Goal: Transaction & Acquisition: Purchase product/service

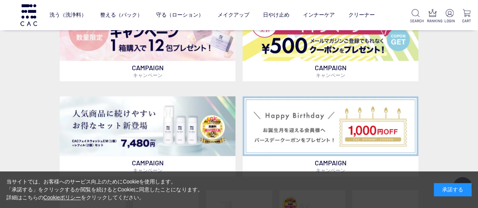
scroll to position [227, 0]
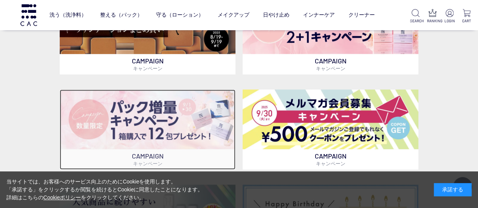
click at [163, 108] on img at bounding box center [148, 120] width 176 height 60
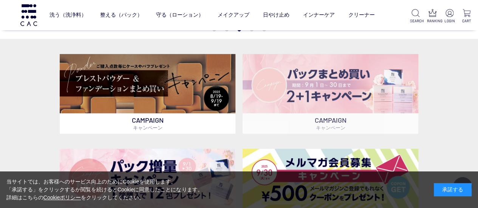
scroll to position [151, 0]
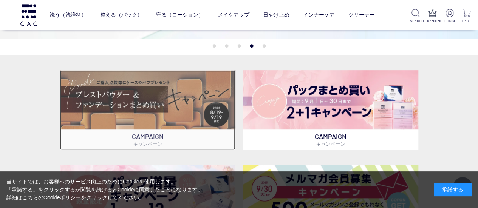
click at [150, 102] on img at bounding box center [148, 100] width 176 height 60
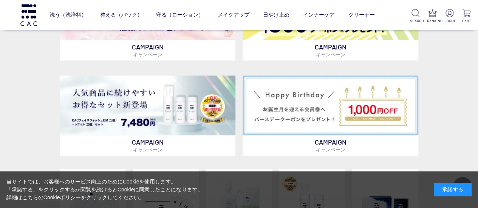
scroll to position [340, 0]
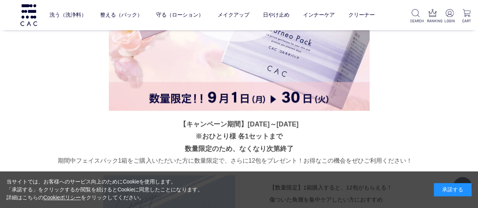
scroll to position [2009, 0]
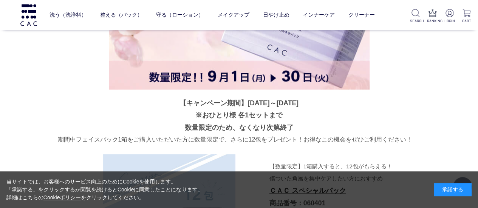
drag, startPoint x: 234, startPoint y: 102, endPoint x: 307, endPoint y: 98, distance: 73.0
click at [307, 99] on p "【キャンペーン期間】2025年9月1日～9月30日 ※おひとり様 各1セットまで 数量限定のため、なくなり次第終了" at bounding box center [239, 115] width 363 height 37
copy p "2025年9月1日～9月30日"
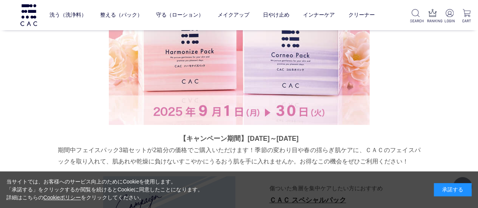
scroll to position [1140, 0]
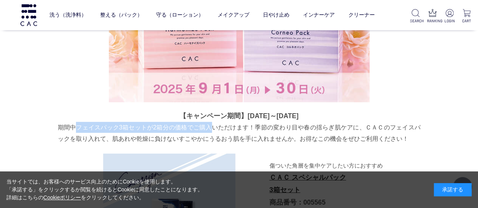
drag, startPoint x: 75, startPoint y: 126, endPoint x: 211, endPoint y: 124, distance: 136.0
click at [211, 124] on p "期間中フェイスパック3箱セットが2箱分の価格でご購入いただけます！季節の変わり目や春の揺らぎ肌ケアに、ＣＡＣのフェイスパックを取り入れて、肌あれや乾燥に負けな…" at bounding box center [239, 133] width 363 height 22
copy p "フェイスパック3箱セットが2箱分の価格でご購入"
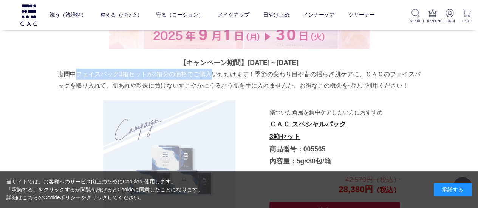
scroll to position [1215, 0]
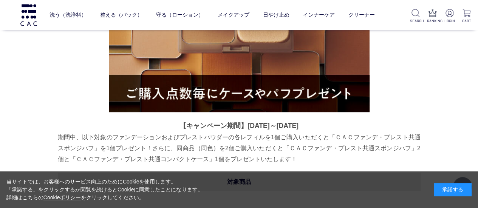
scroll to position [260, 0]
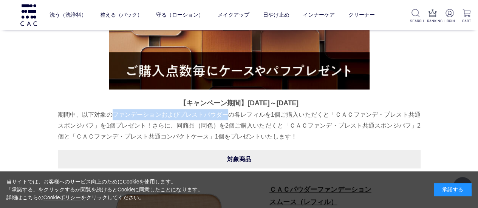
drag, startPoint x: 112, startPoint y: 114, endPoint x: 226, endPoint y: 116, distance: 114.1
click at [226, 116] on p "期間中、以下対象のファンデーションおよびプレストパウダーの各レフィルを1個ご購入いただくと「ＣＡＣファンデ・プレスト共通スポンジパフ」を1個プレゼント！さらに…" at bounding box center [239, 125] width 363 height 33
copy p "ファンデーションおよびプレストパウダー"
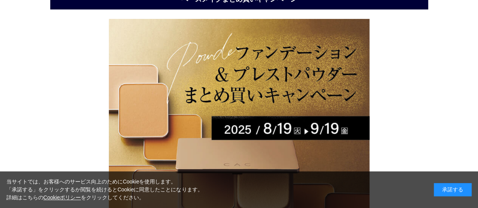
scroll to position [189, 0]
